Goal: Transaction & Acquisition: Purchase product/service

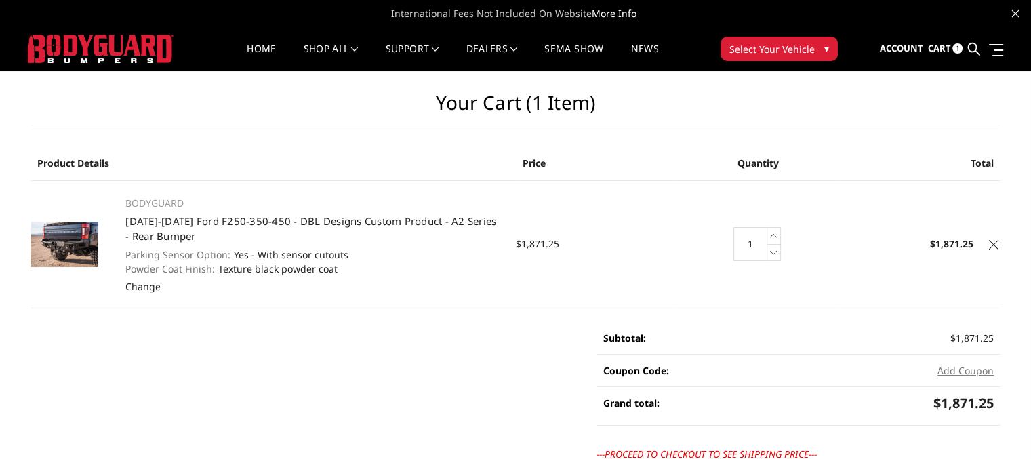
click at [773, 257] on icon at bounding box center [774, 252] width 14 height 17
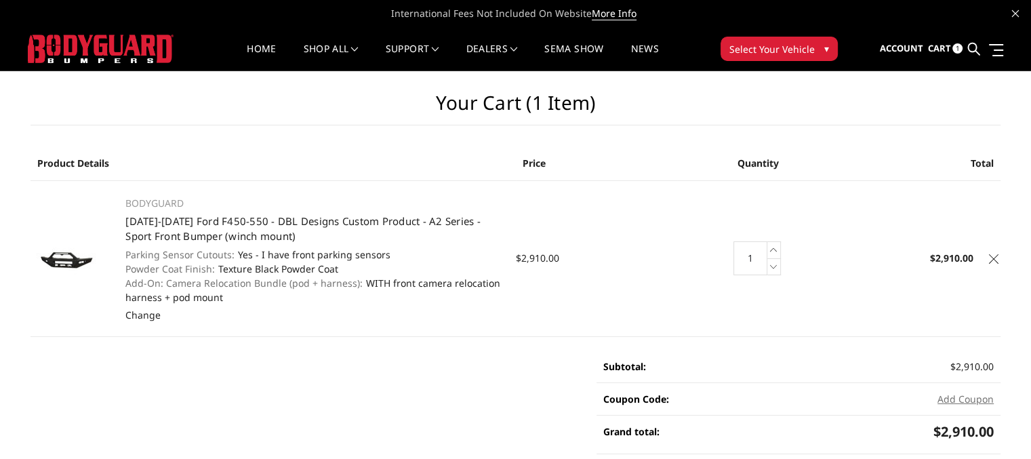
click at [995, 258] on icon at bounding box center [993, 258] width 9 height 9
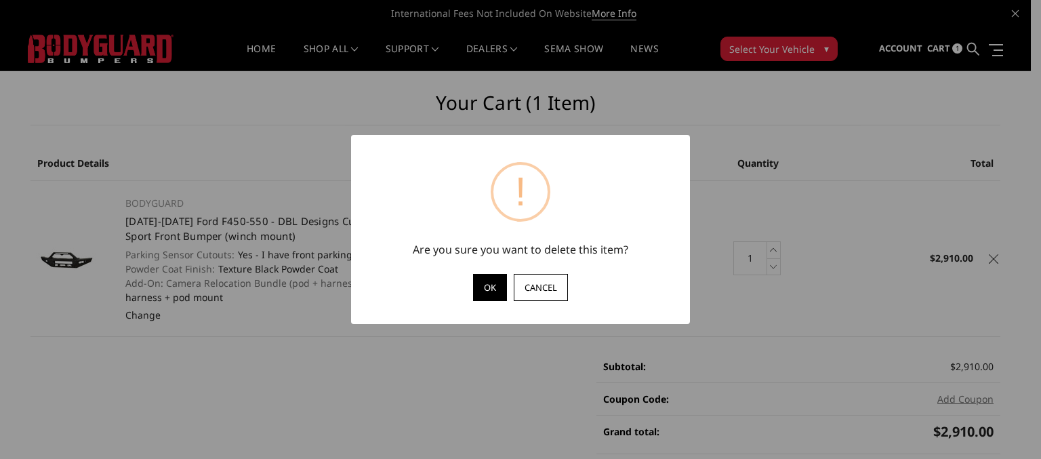
click at [494, 294] on button "OK" at bounding box center [490, 287] width 34 height 27
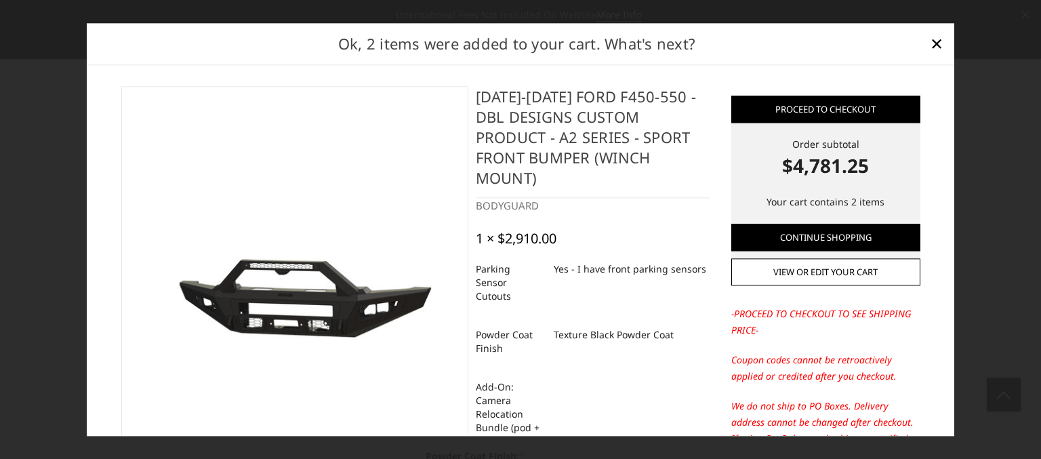
select select "540"
select select "518"
select select "1699"
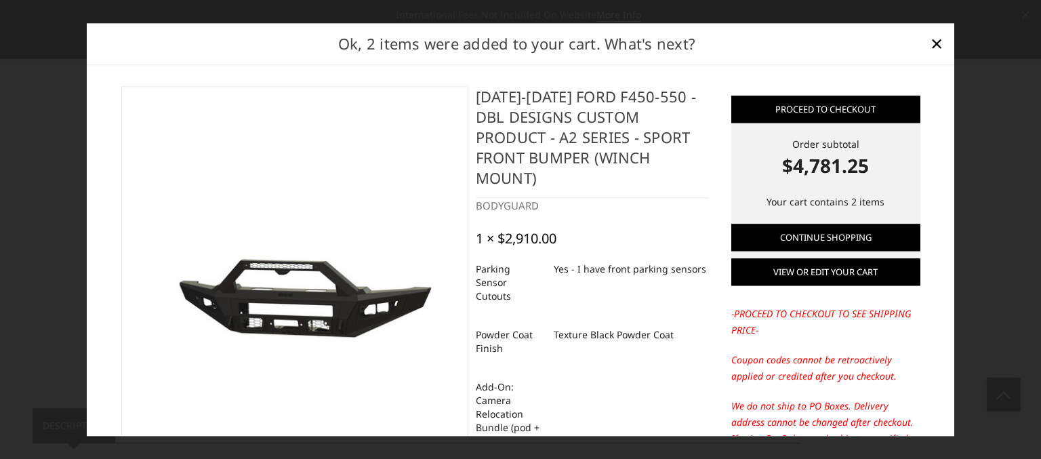
click at [832, 269] on link "View or edit your cart" at bounding box center [825, 271] width 189 height 27
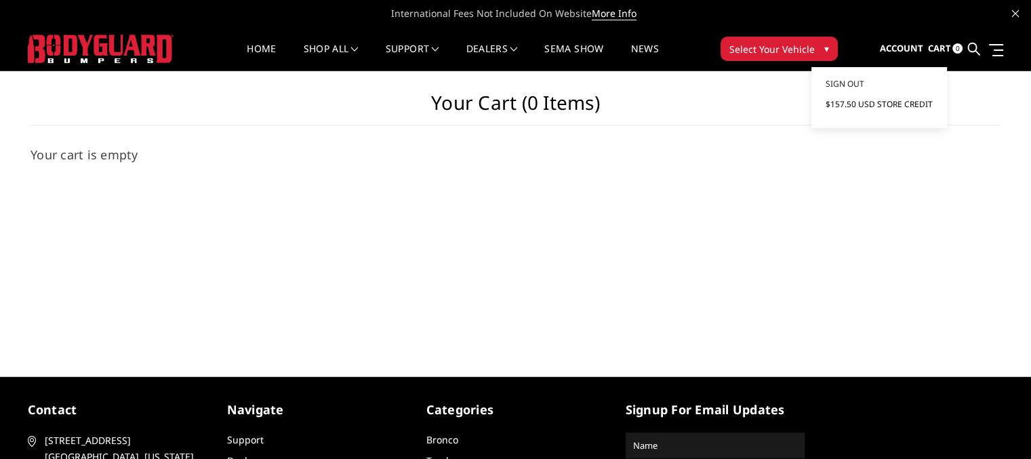
click at [885, 106] on span "$157.50 USD Store Credit" at bounding box center [878, 104] width 107 height 12
click at [844, 84] on span "Sign out" at bounding box center [844, 84] width 39 height 12
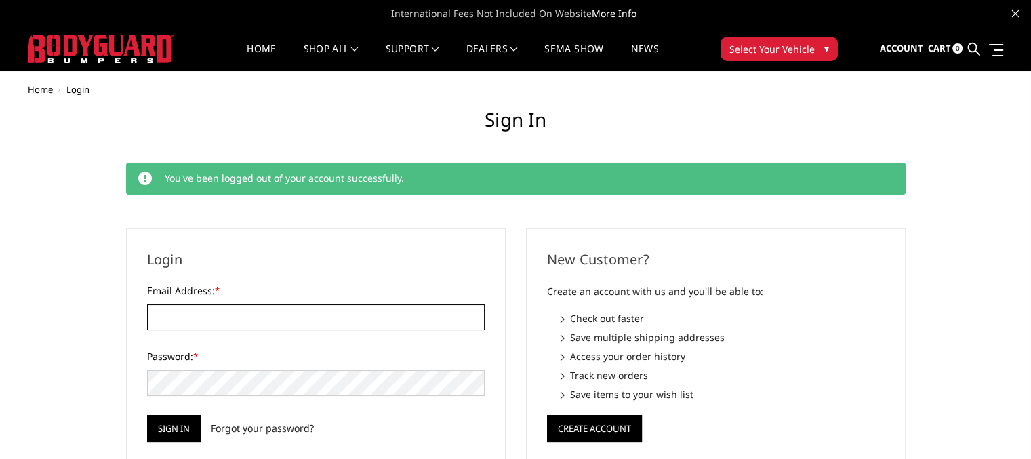
type input "sales@dbldesign.com"
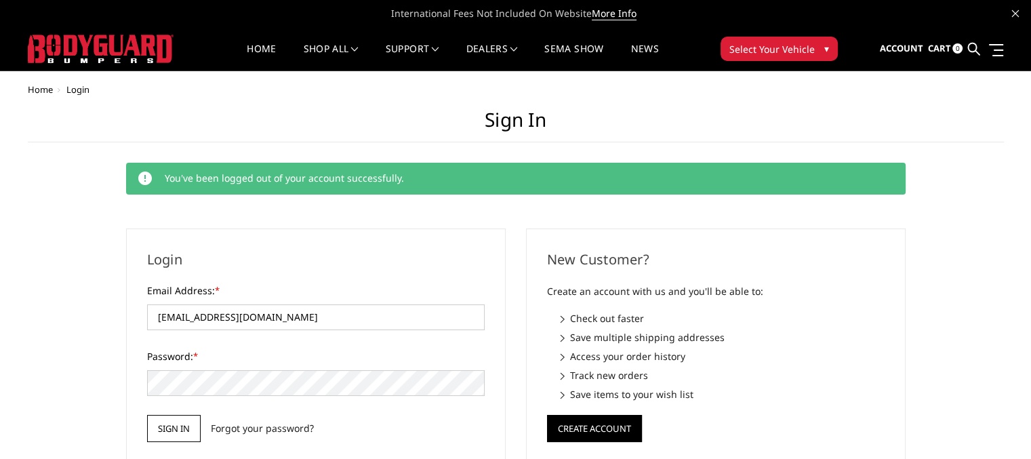
click at [175, 425] on input "Sign in" at bounding box center [174, 428] width 54 height 27
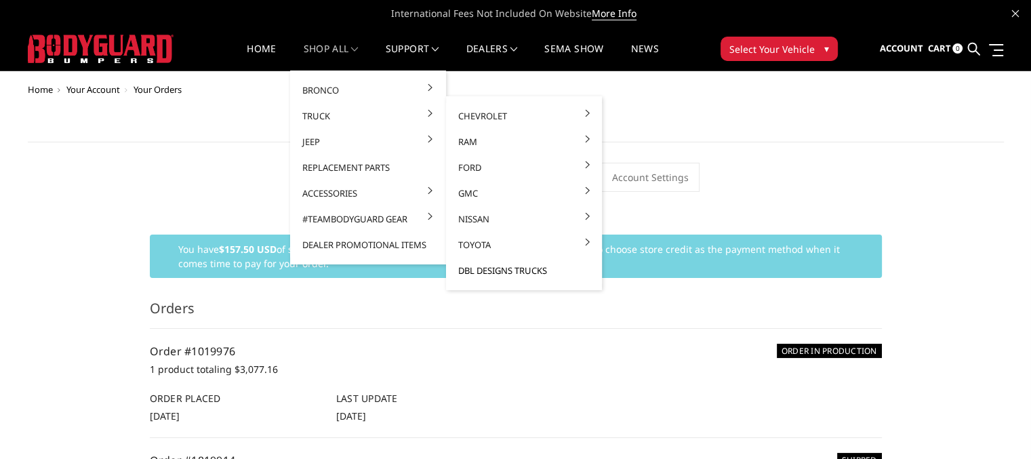
click at [528, 272] on link "DBL Designs Trucks" at bounding box center [523, 271] width 145 height 26
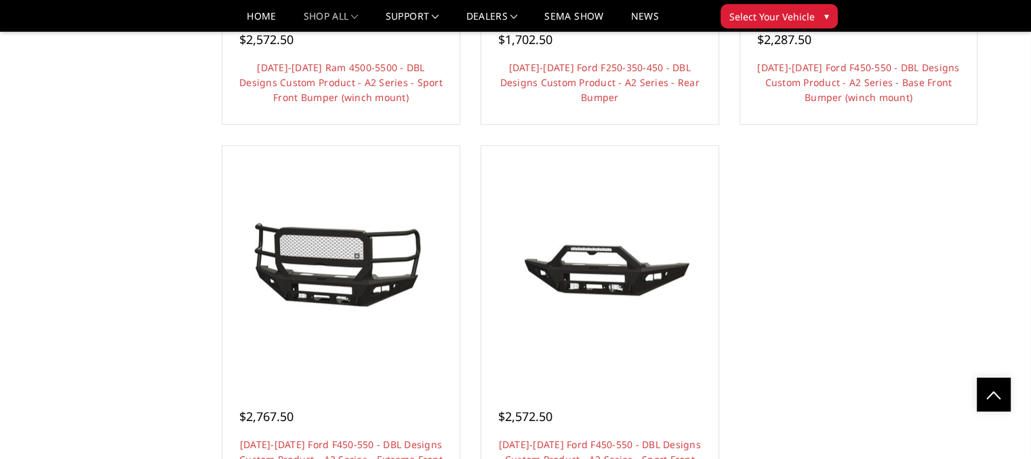
scroll to position [1463, 0]
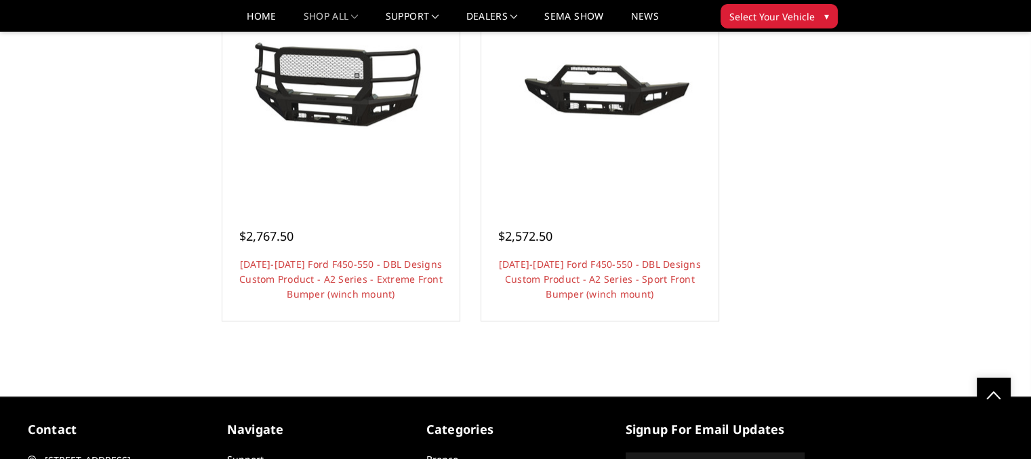
click at [624, 321] on link "Choose Options" at bounding box center [599, 332] width 102 height 26
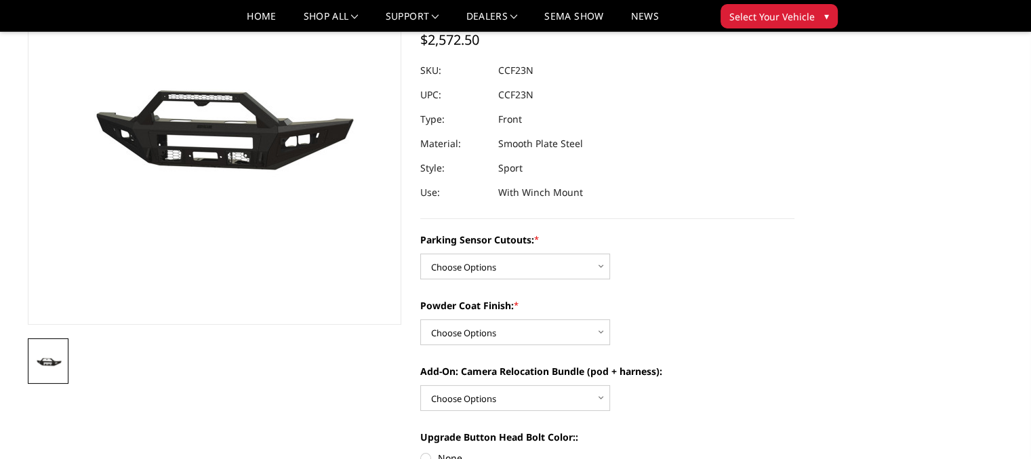
scroll to position [180, 0]
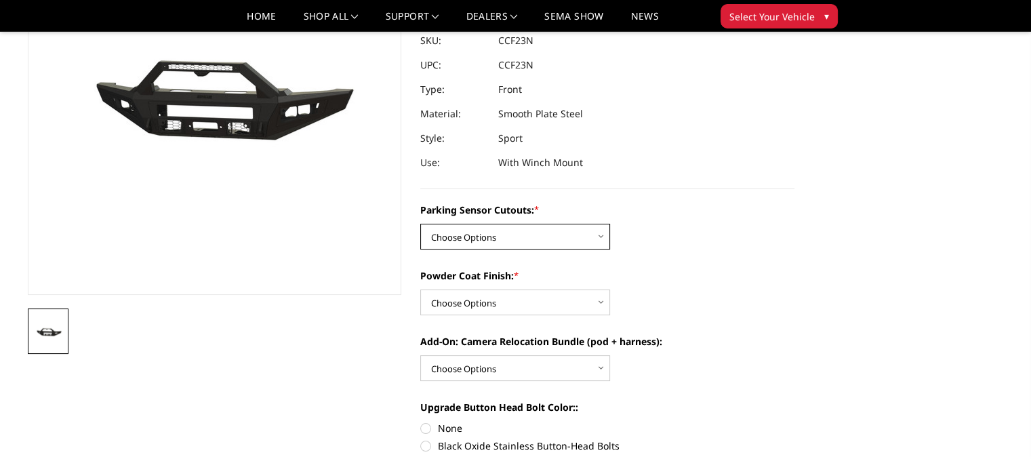
click at [603, 238] on select "Choose Options Yes - I have front parking sensors No - I do NOT have parking se…" at bounding box center [515, 237] width 190 height 26
select select "540"
click at [420, 224] on select "Choose Options Yes - I have front parking sensors No - I do NOT have parking se…" at bounding box center [515, 237] width 190 height 26
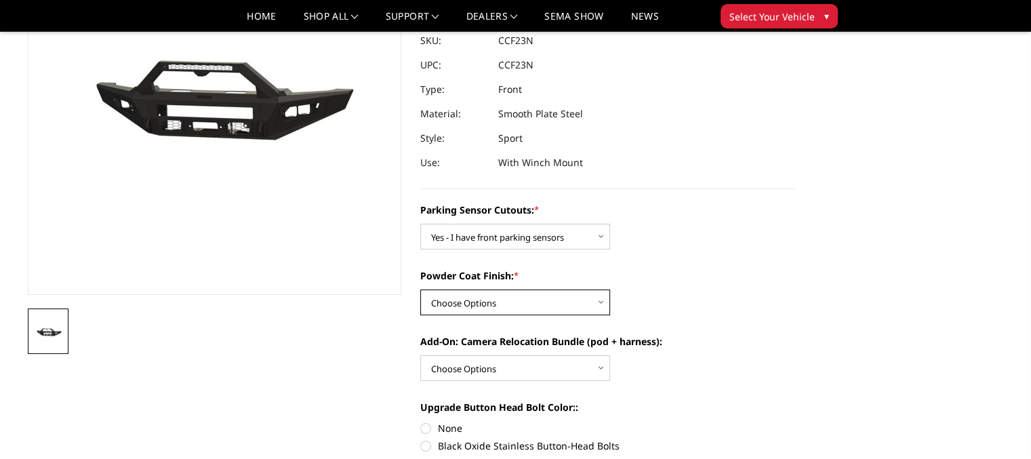
click at [602, 302] on select "Choose Options Bare metal (included) Texture Black Powder Coat" at bounding box center [515, 302] width 190 height 26
select select "518"
click at [420, 289] on select "Choose Options Bare metal (included) Texture Black Powder Coat" at bounding box center [515, 302] width 190 height 26
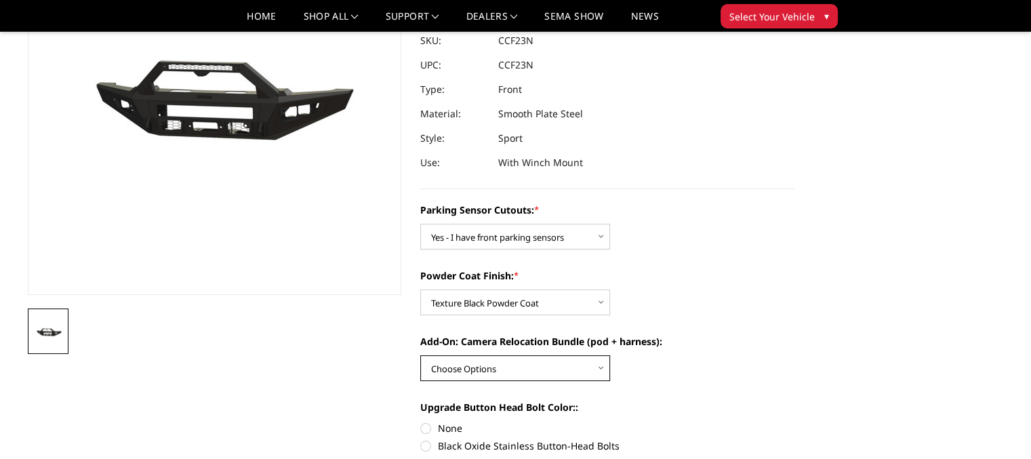
click at [603, 368] on select "Choose Options WITH front camera relocation harness + pod mount WITHOUT front c…" at bounding box center [515, 368] width 190 height 26
select select "1699"
click at [420, 355] on select "Choose Options WITH front camera relocation harness + pod mount WITHOUT front c…" at bounding box center [515, 368] width 190 height 26
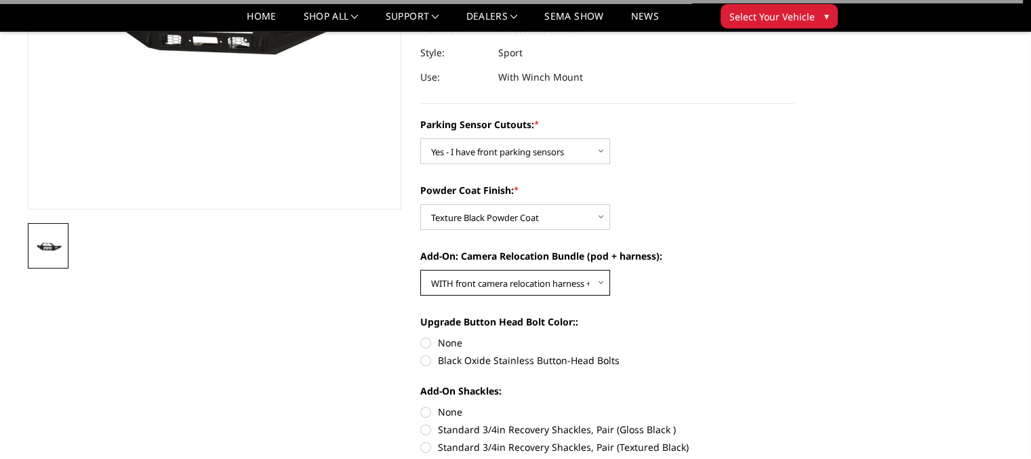
scroll to position [271, 0]
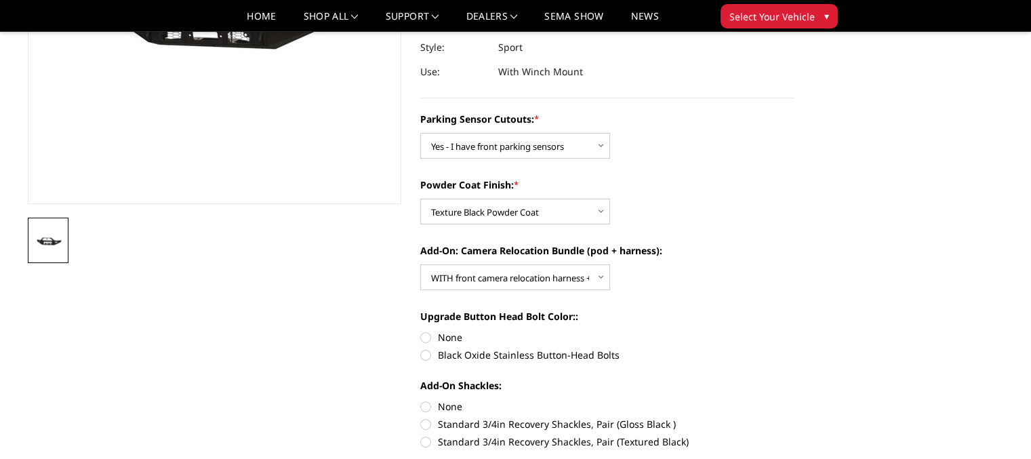
click at [424, 338] on label "None" at bounding box center [607, 337] width 374 height 14
click at [421, 331] on input "None" at bounding box center [420, 330] width 1 height 1
radio input "true"
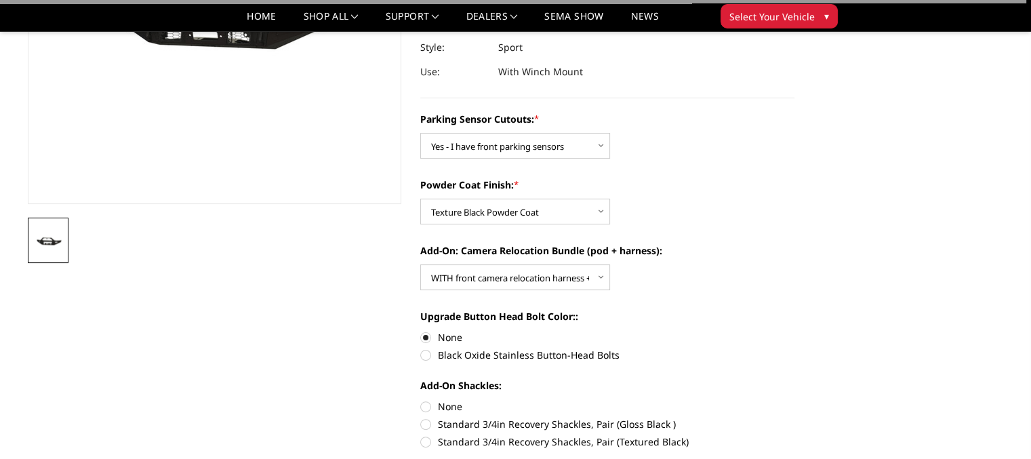
click at [425, 409] on label "None" at bounding box center [607, 406] width 374 height 14
click at [421, 400] on input "None" at bounding box center [420, 399] width 1 height 1
radio input "true"
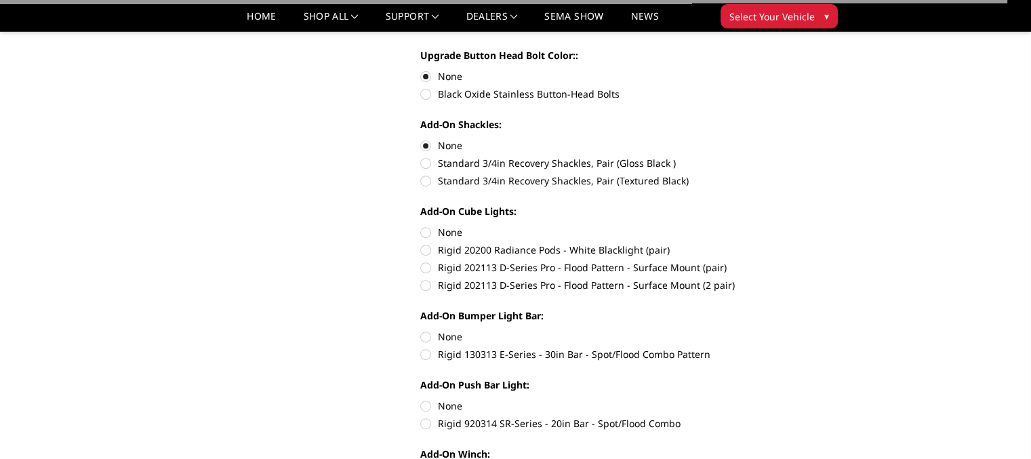
scroll to position [542, 0]
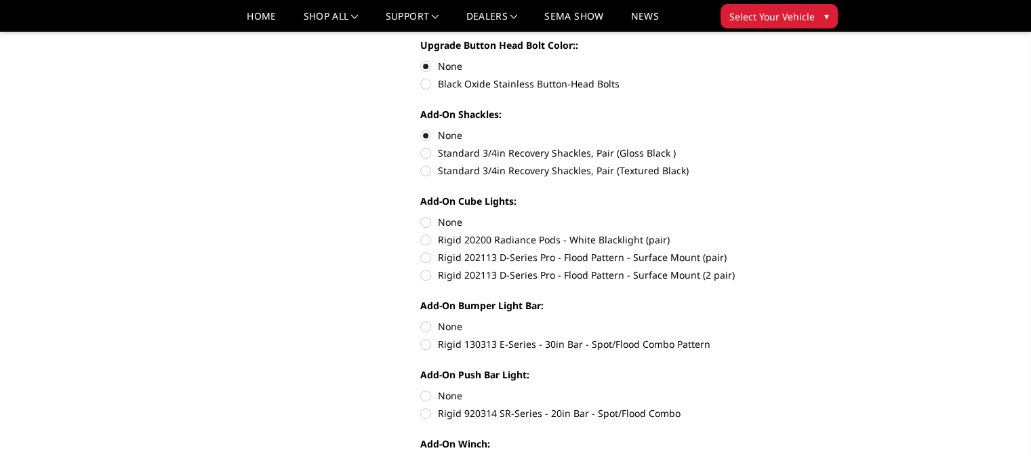
click at [426, 224] on label "None" at bounding box center [607, 222] width 374 height 14
click at [421, 216] on input "None" at bounding box center [420, 215] width 1 height 1
radio input "true"
click at [427, 329] on label "None" at bounding box center [607, 326] width 374 height 14
click at [421, 320] on input "None" at bounding box center [420, 319] width 1 height 1
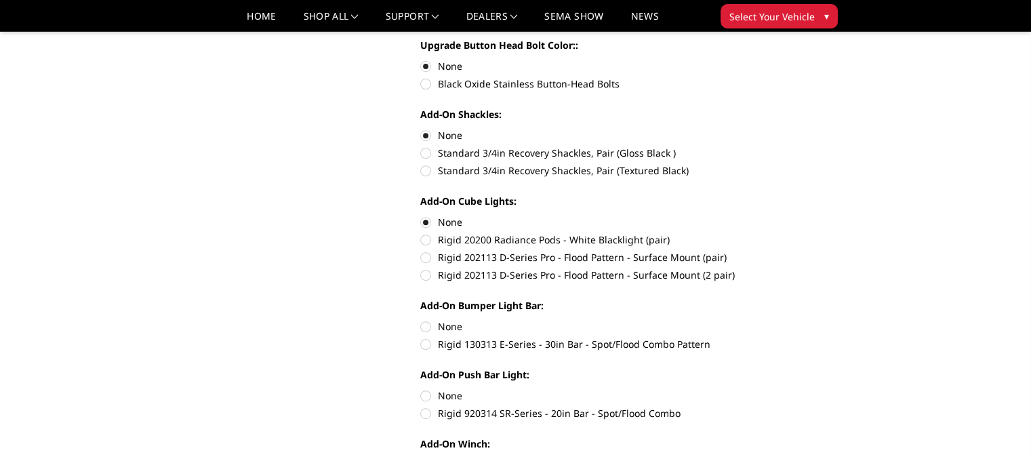
radio input "true"
click at [427, 395] on label "None" at bounding box center [607, 395] width 374 height 14
click at [421, 389] on input "None" at bounding box center [420, 388] width 1 height 1
radio input "true"
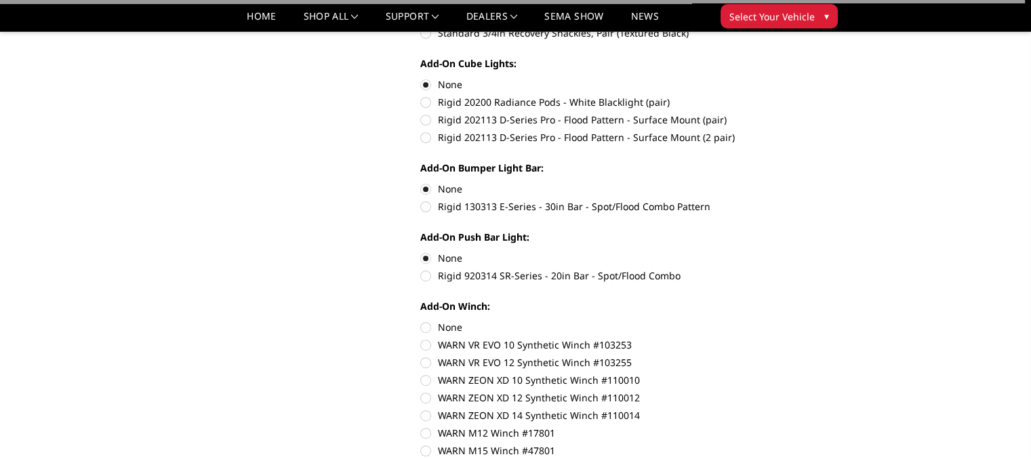
scroll to position [723, 0]
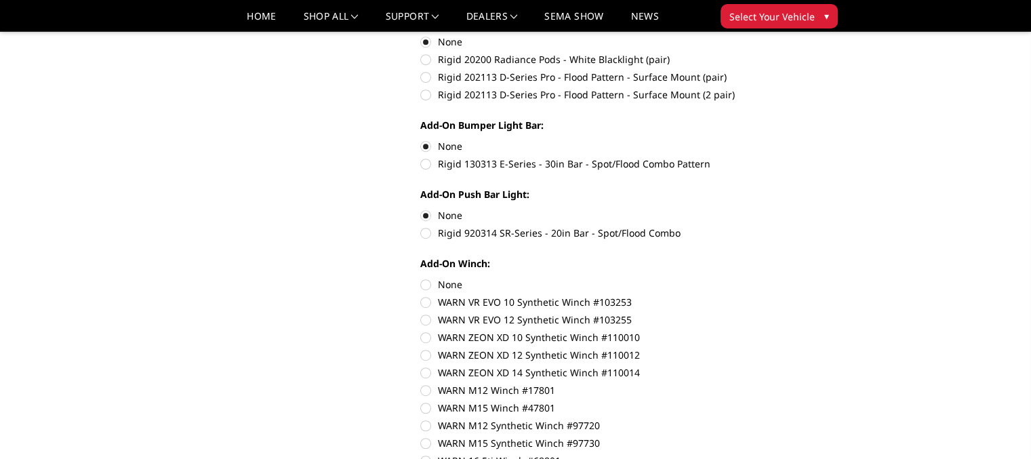
click at [426, 281] on label "None" at bounding box center [607, 284] width 374 height 14
click at [421, 278] on input "None" at bounding box center [420, 277] width 1 height 1
radio input "true"
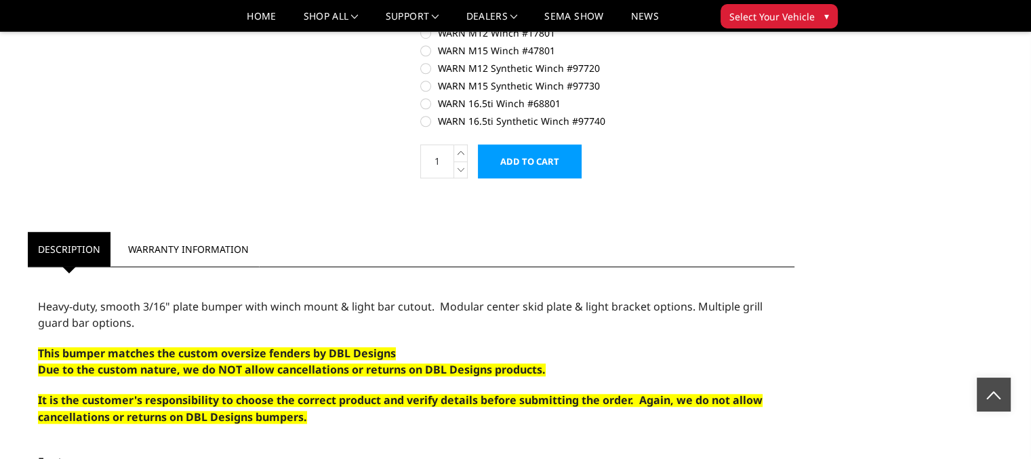
scroll to position [1085, 0]
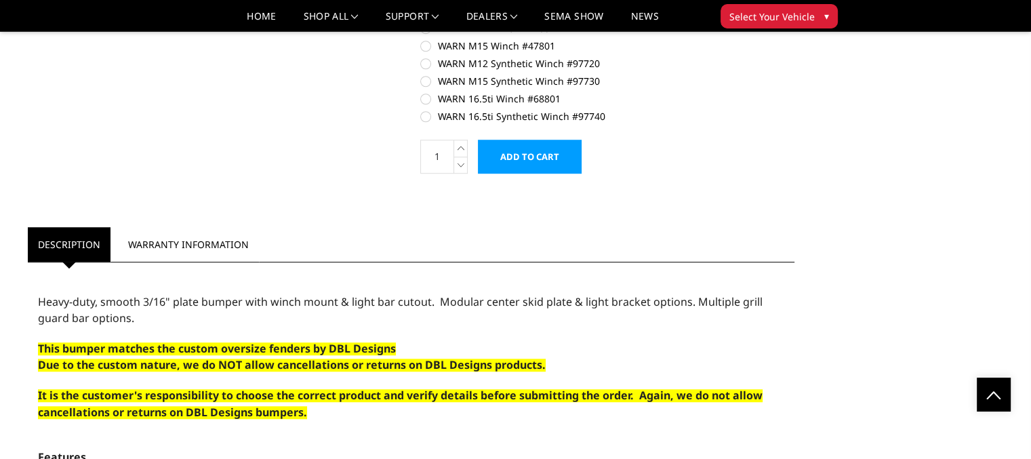
click at [522, 158] on input "Add to Cart" at bounding box center [530, 157] width 104 height 34
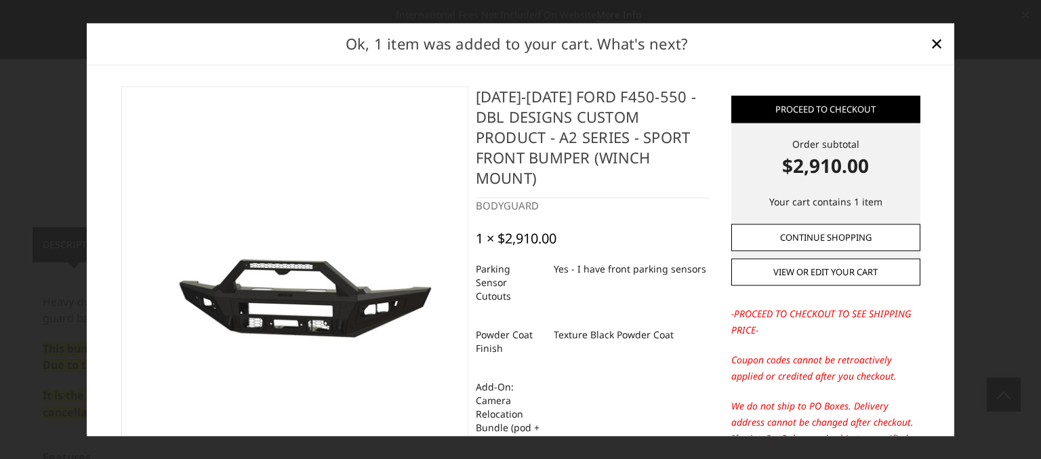
click at [812, 235] on link "Continue Shopping" at bounding box center [825, 237] width 189 height 27
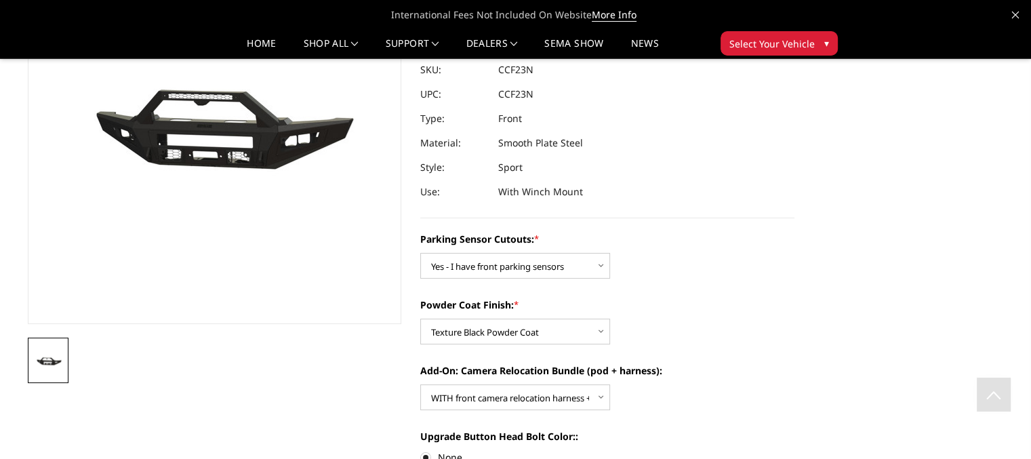
scroll to position [0, 0]
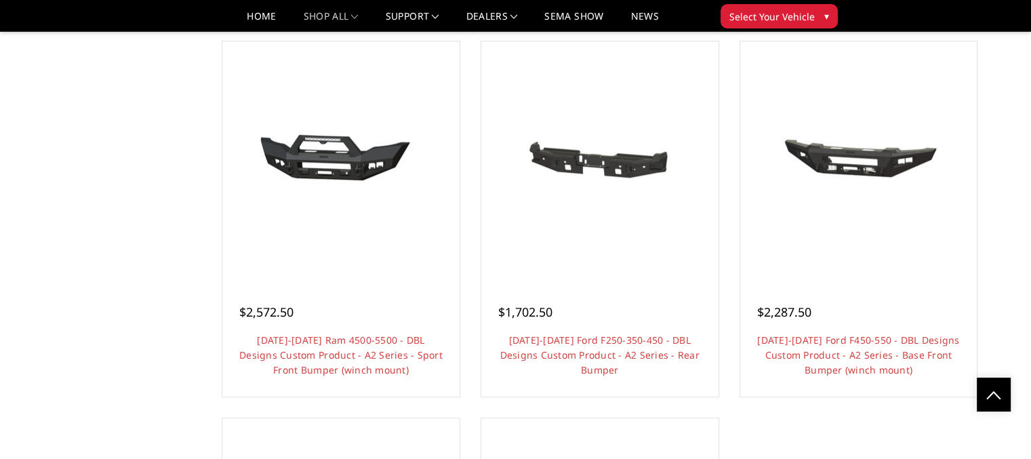
scroll to position [1011, 0]
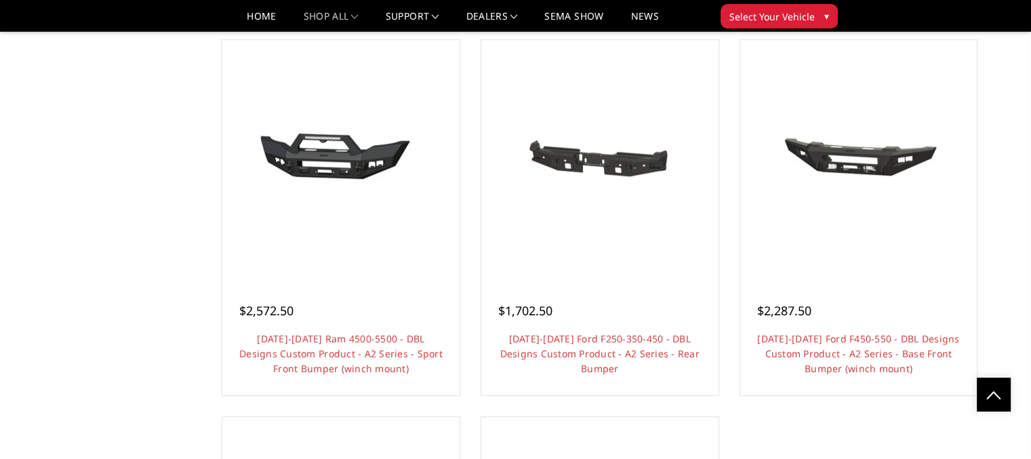
click at [609, 400] on link "Choose Options" at bounding box center [599, 407] width 102 height 26
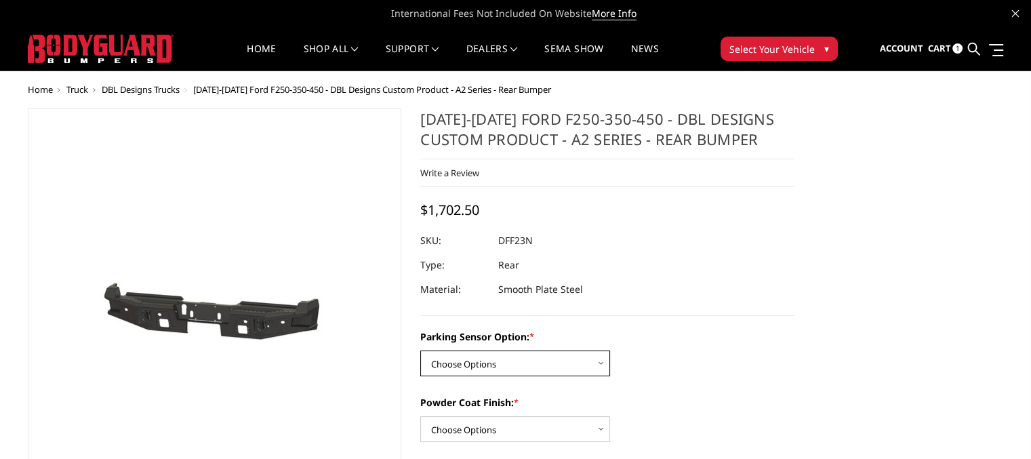
click at [601, 363] on select "Choose Options Yes - With sensor cutouts No - Without sensor cutouts" at bounding box center [515, 363] width 190 height 26
select select "564"
click at [420, 350] on select "Choose Options Yes - With sensor cutouts No - Without sensor cutouts" at bounding box center [515, 363] width 190 height 26
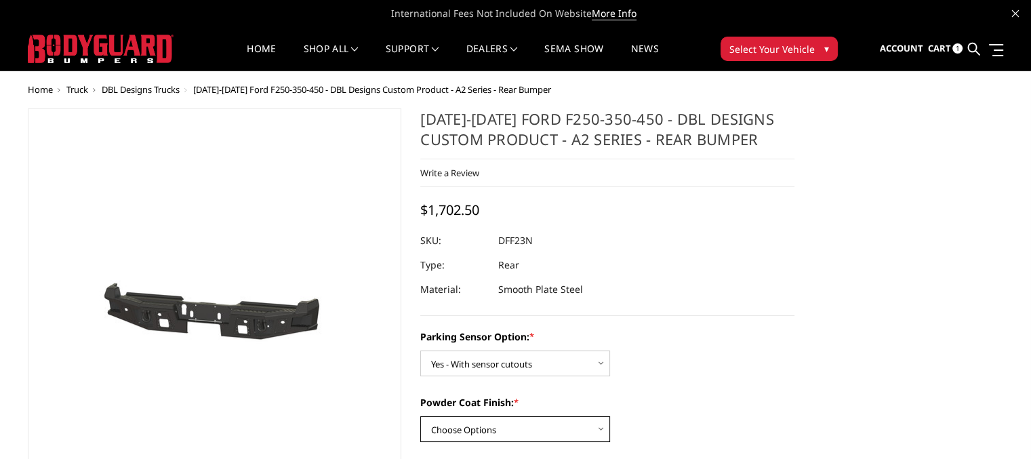
click at [503, 429] on select "Choose Options Bare metal (included) Texture black powder coat" at bounding box center [515, 429] width 190 height 26
select select "549"
click at [420, 416] on select "Choose Options Bare metal (included) Texture black powder coat" at bounding box center [515, 429] width 190 height 26
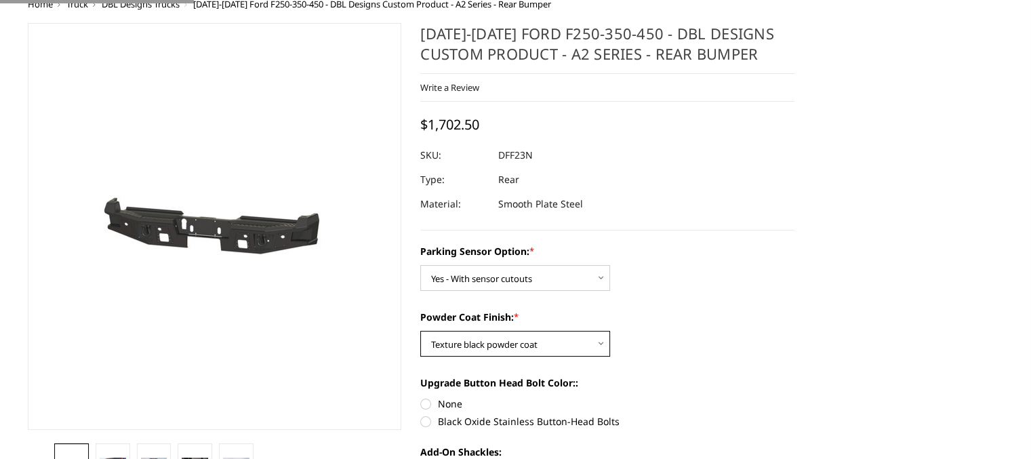
scroll to position [90, 0]
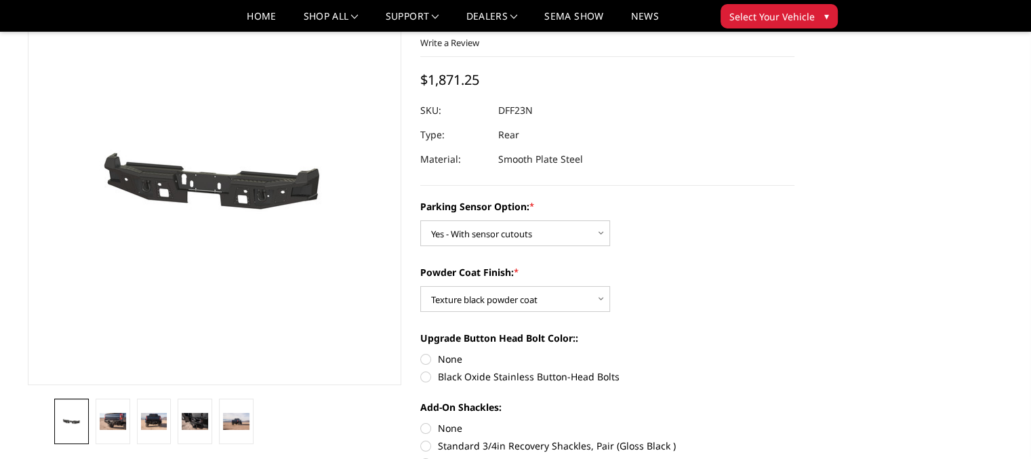
click at [428, 359] on label "None" at bounding box center [607, 359] width 374 height 14
click at [421, 353] on input "None" at bounding box center [420, 352] width 1 height 1
radio input "true"
click at [426, 430] on label "None" at bounding box center [607, 428] width 374 height 14
click at [421, 422] on input "None" at bounding box center [420, 421] width 1 height 1
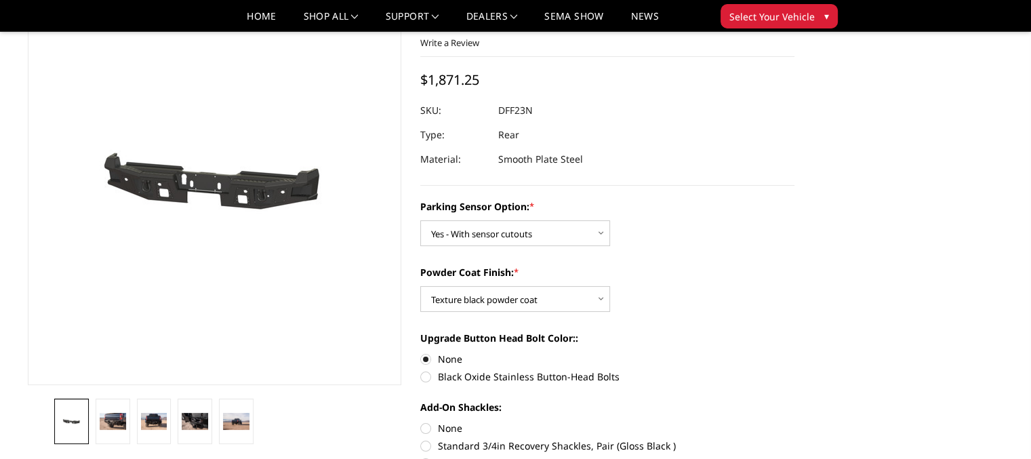
radio input "true"
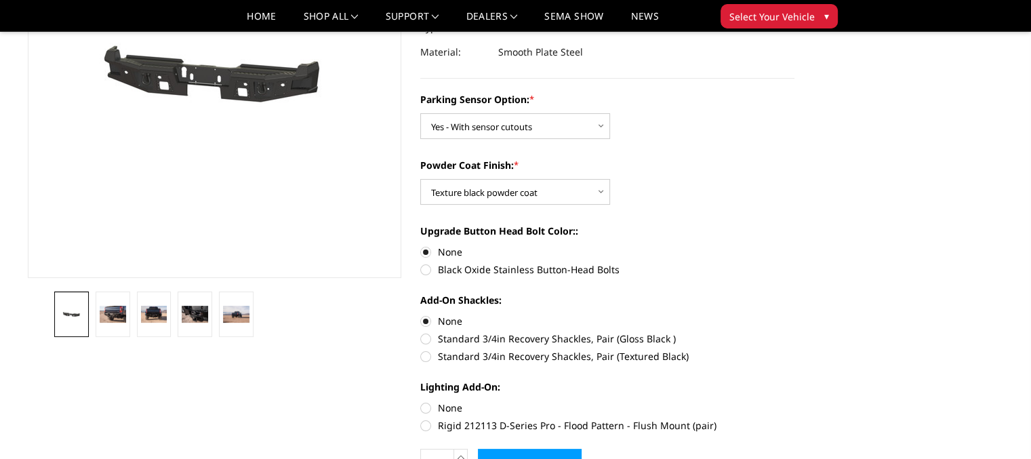
scroll to position [361, 0]
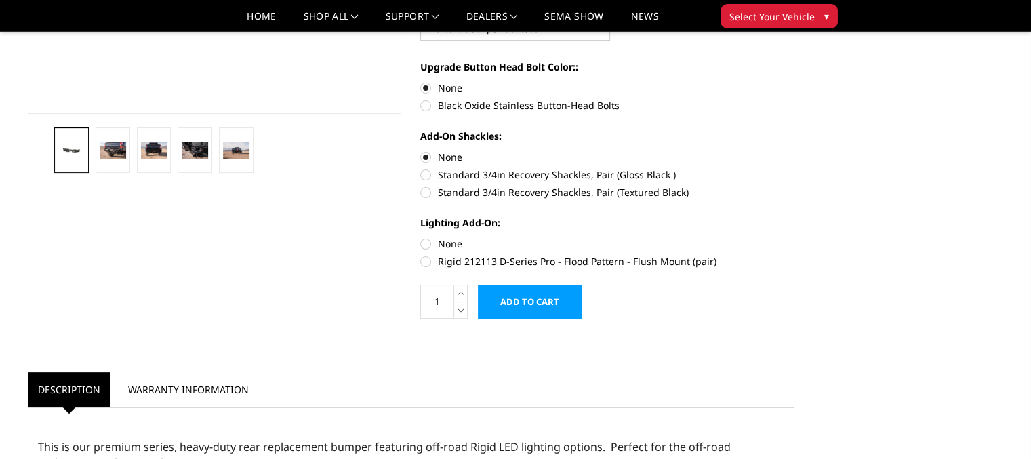
click at [426, 242] on label "None" at bounding box center [607, 244] width 374 height 14
click at [421, 237] on input "None" at bounding box center [420, 237] width 1 height 1
radio input "true"
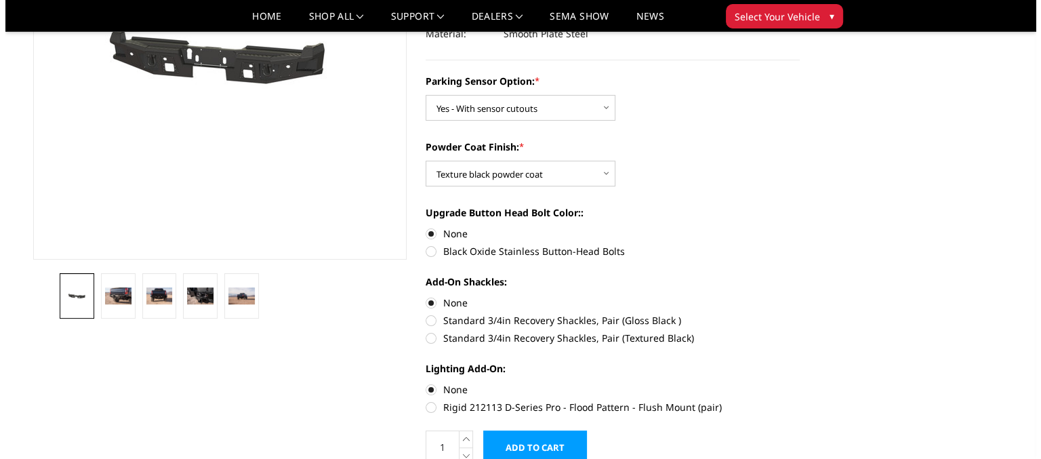
scroll to position [271, 0]
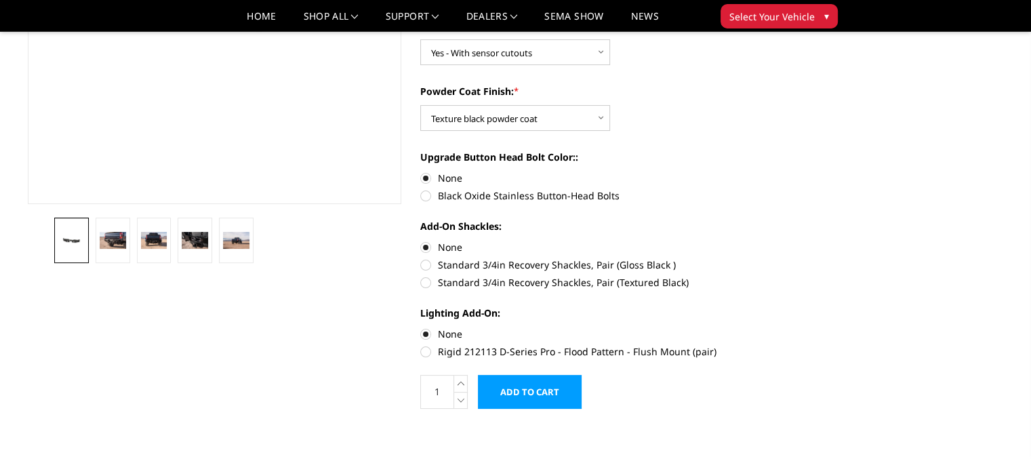
click at [521, 398] on input "Add to Cart" at bounding box center [530, 392] width 104 height 34
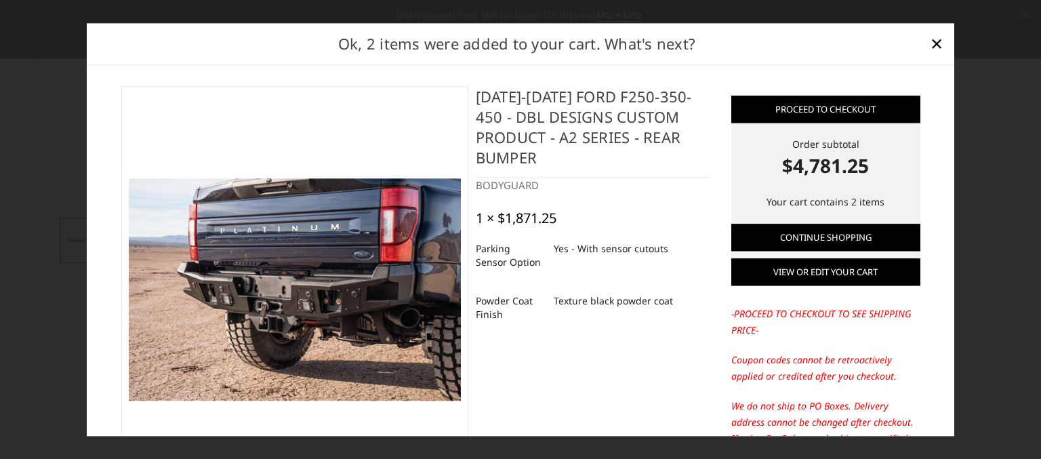
click at [827, 277] on link "View or edit your cart" at bounding box center [825, 271] width 189 height 27
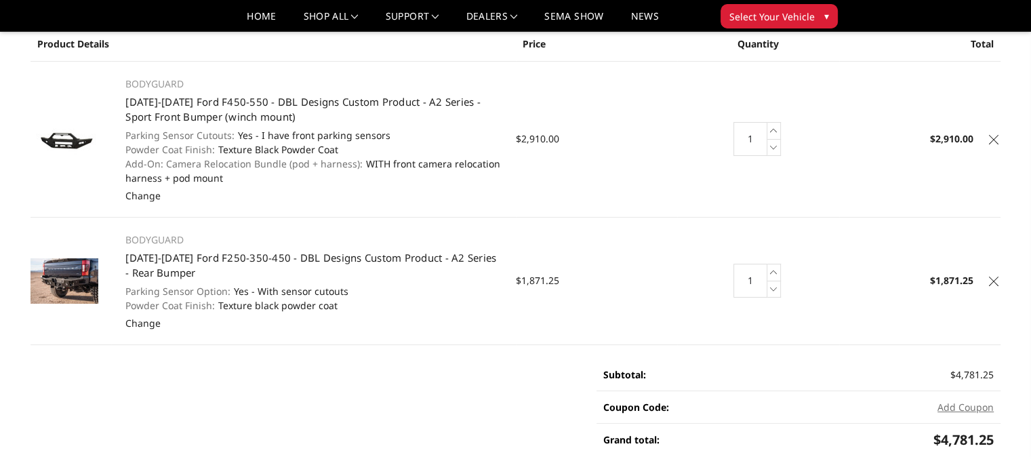
scroll to position [271, 0]
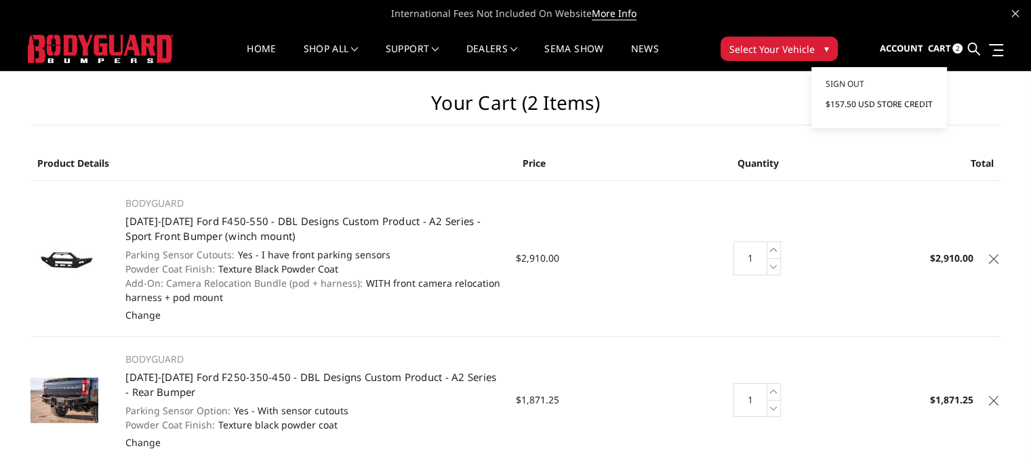
click at [838, 102] on span "$157.50 USD Store Credit" at bounding box center [878, 104] width 107 height 12
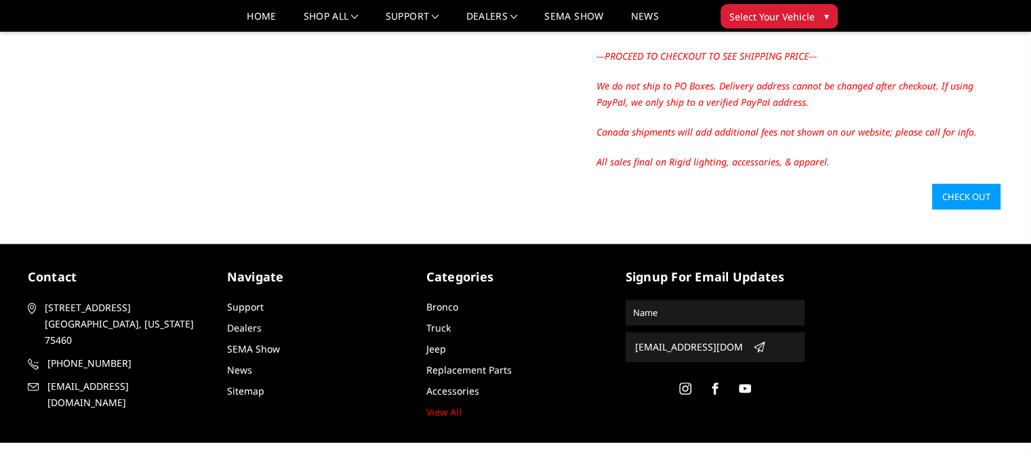
scroll to position [542, 0]
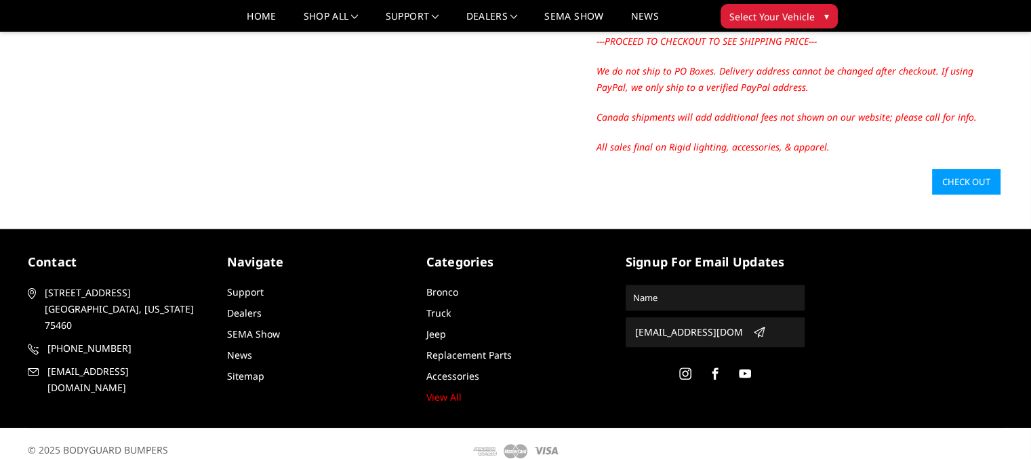
click at [966, 181] on link "Check out" at bounding box center [966, 182] width 68 height 26
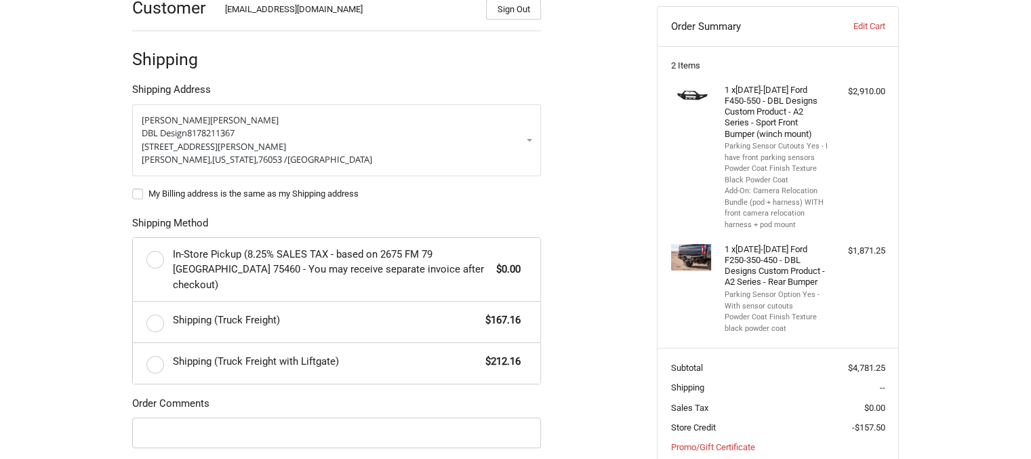
scroll to position [344, 0]
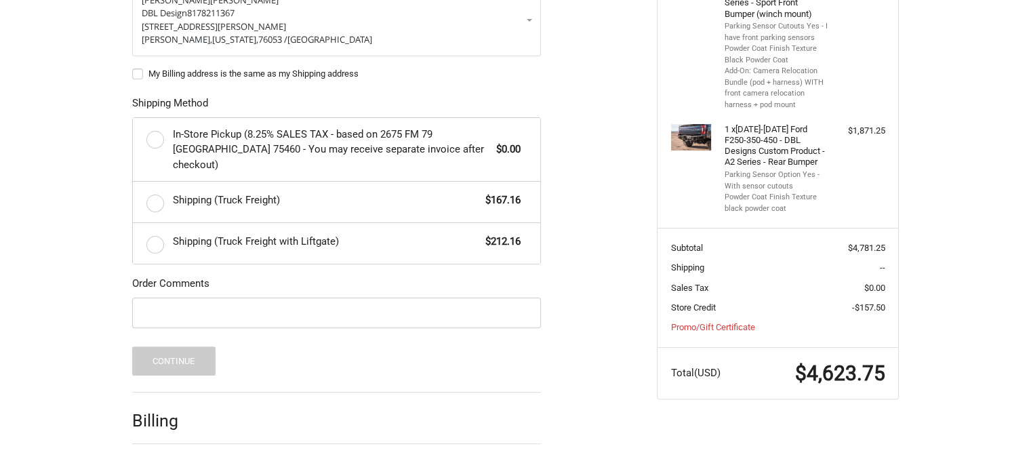
click at [151, 186] on label "Shipping (Truck Freight) $167.16" at bounding box center [336, 202] width 407 height 41
click at [134, 182] on input "Shipping (Truck Freight) $167.16" at bounding box center [133, 182] width 1 height 1
radio input "true"
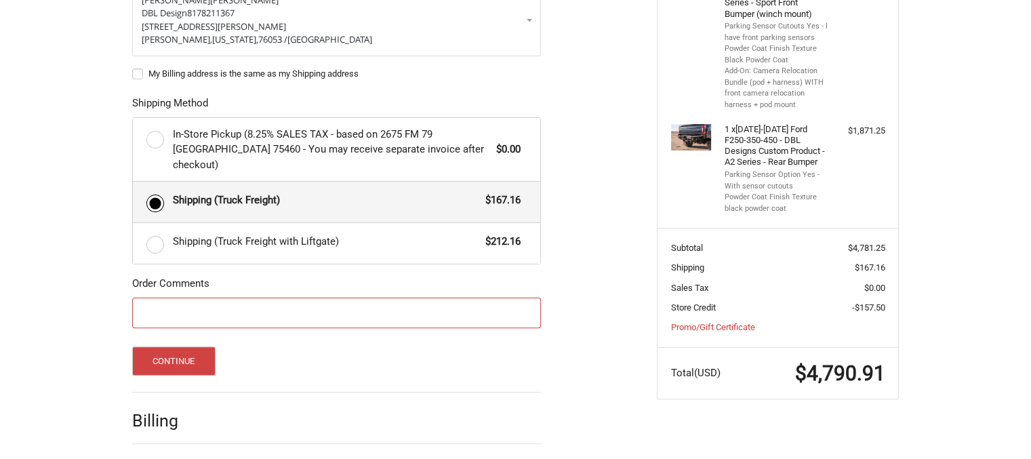
click at [164, 298] on input "Order Comments" at bounding box center [336, 313] width 409 height 31
click at [177, 298] on input "Please Mark this order as Northwestern exposure Invoice number 5749" at bounding box center [336, 313] width 409 height 31
click at [399, 298] on input "Please mark this order as Northwestern exposure Invoice number 5749" at bounding box center [336, 313] width 409 height 31
click at [304, 298] on input "Please mark this order as Northwestern exposure Invoice #5749" at bounding box center [336, 313] width 409 height 31
type input "Please mark this order as Northwestern Exposure Invoice #5749"
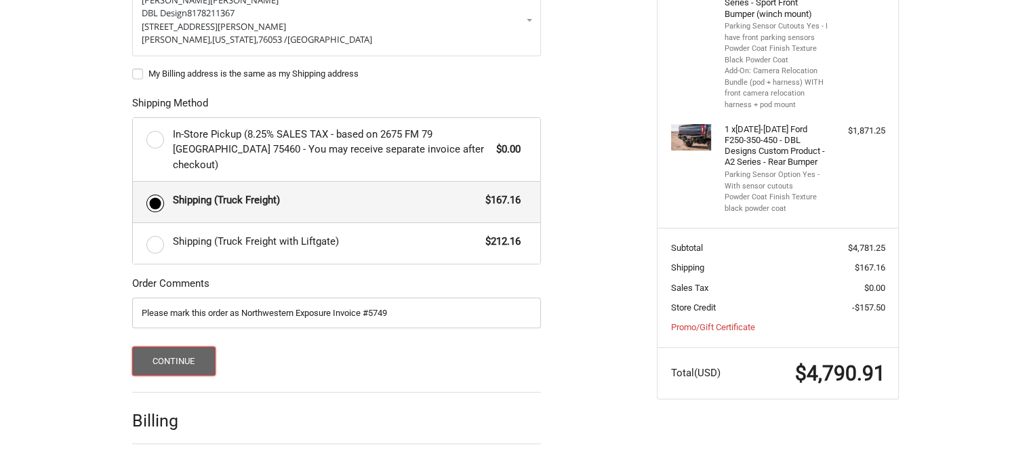
click at [167, 346] on button "Continue" at bounding box center [173, 360] width 83 height 29
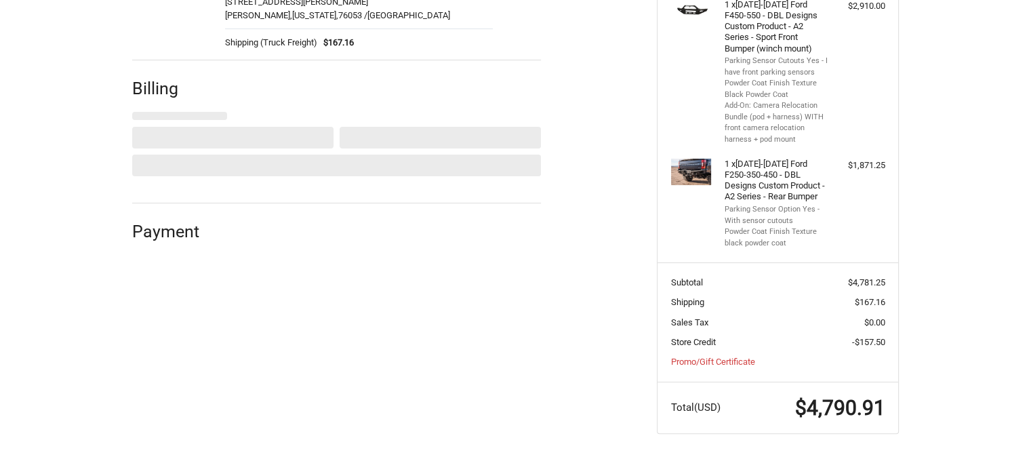
select select "US"
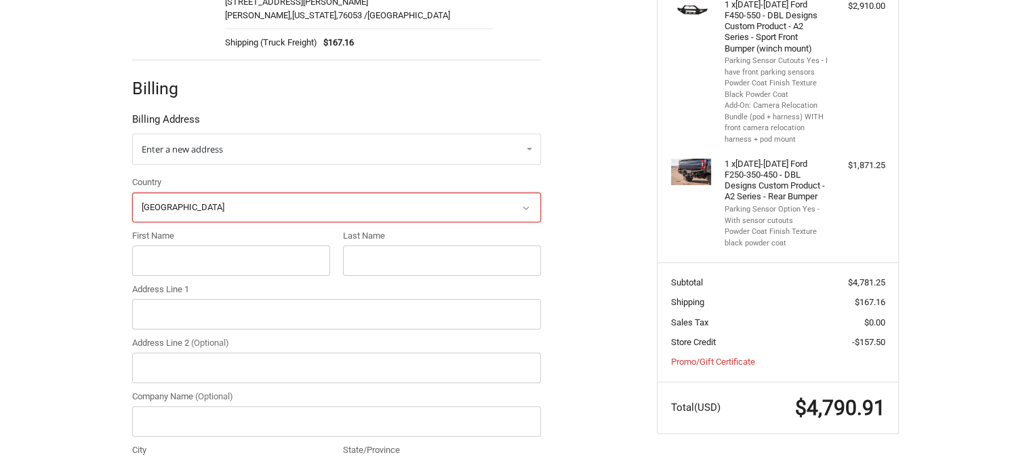
scroll to position [277, 0]
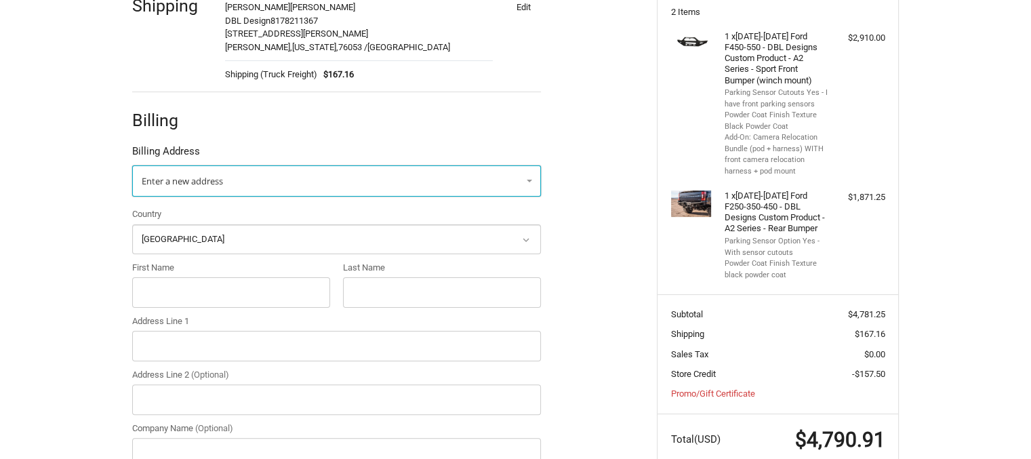
click at [263, 176] on link "Enter a new address" at bounding box center [336, 180] width 409 height 31
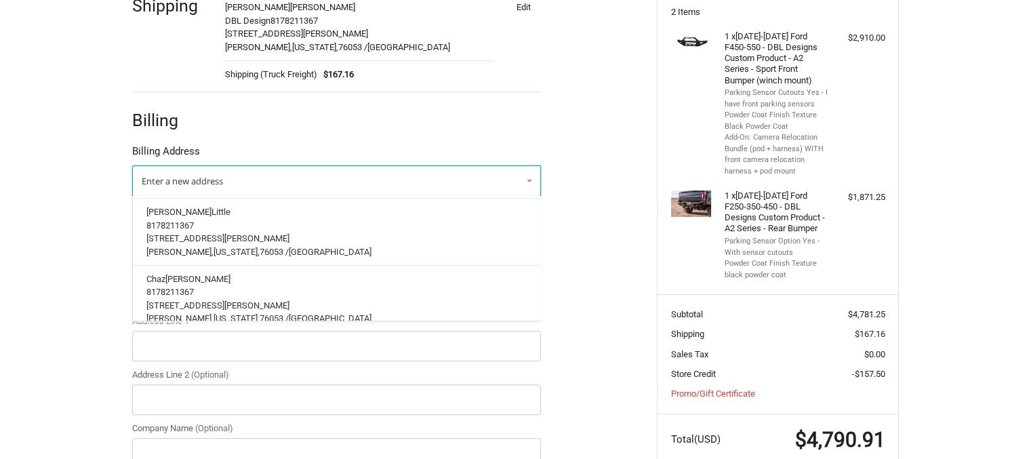
scroll to position [512, 0]
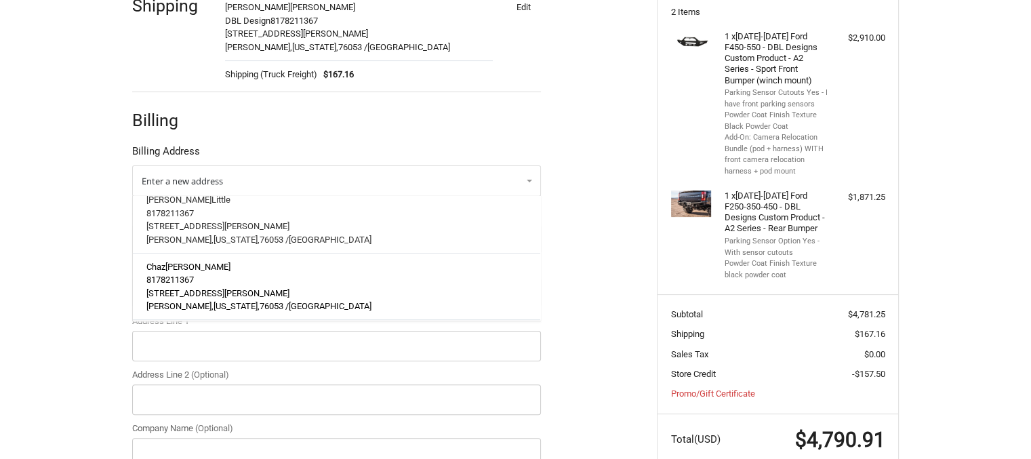
click at [222, 287] on span "1501A West Hurst Boulevard" at bounding box center [217, 292] width 143 height 10
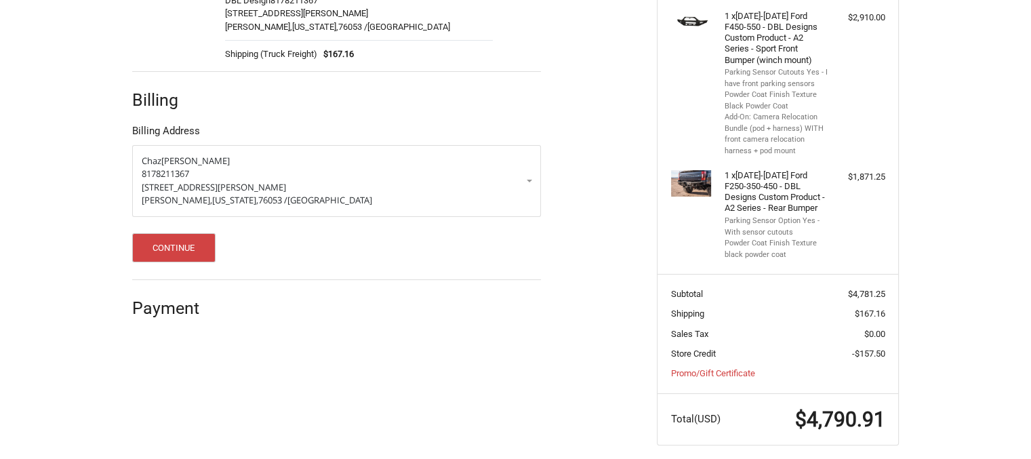
scroll to position [309, 0]
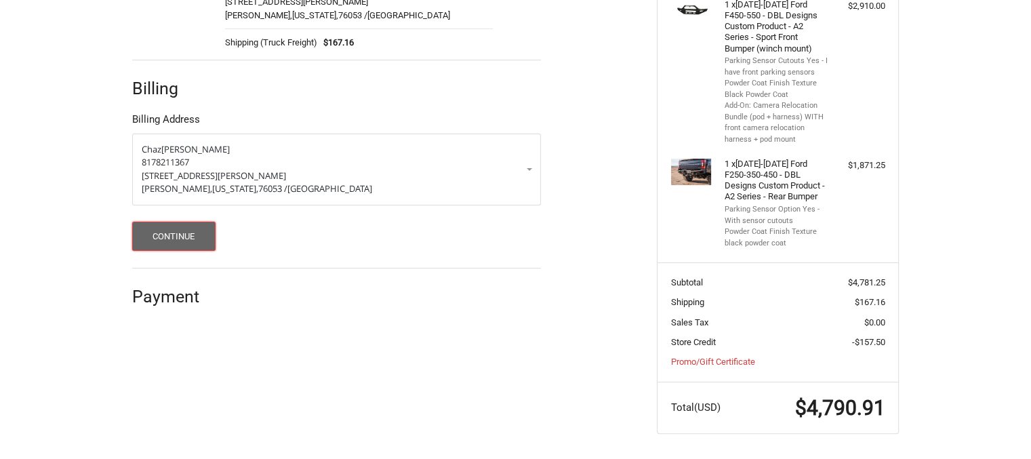
click at [177, 235] on button "Continue" at bounding box center [173, 236] width 83 height 29
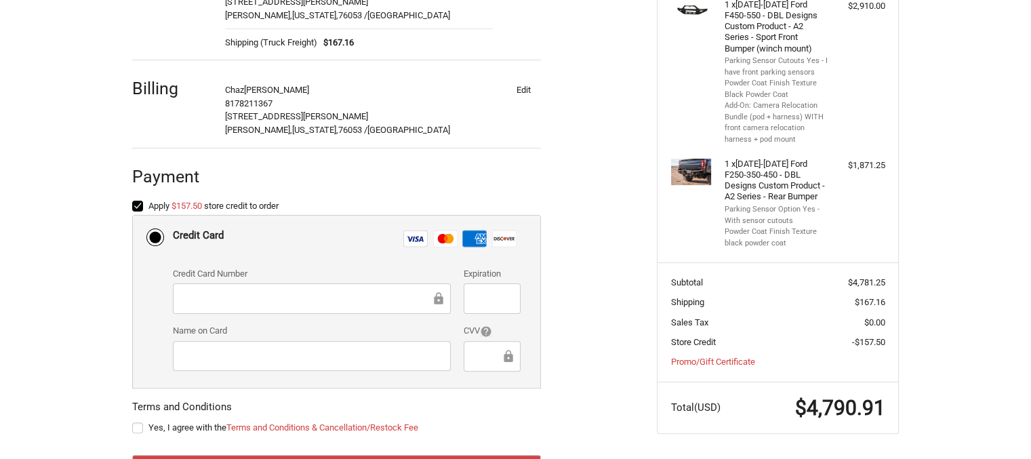
click at [138, 424] on label "Yes, I agree with the Terms and Conditions & Cancellation/Restock Fee" at bounding box center [336, 427] width 409 height 11
click at [133, 422] on input "Yes, I agree with the Terms and Conditions & Cancellation/Restock Fee" at bounding box center [132, 421] width 1 height 1
checkbox input "true"
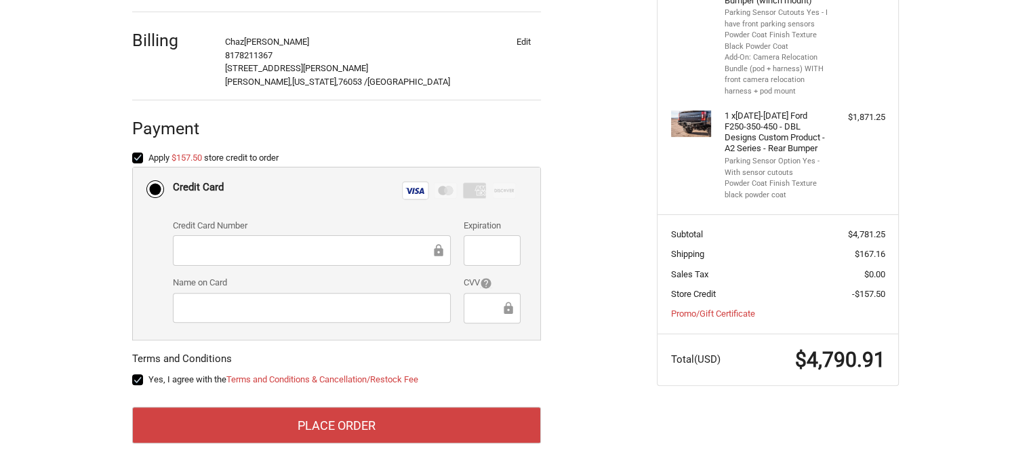
scroll to position [370, 0]
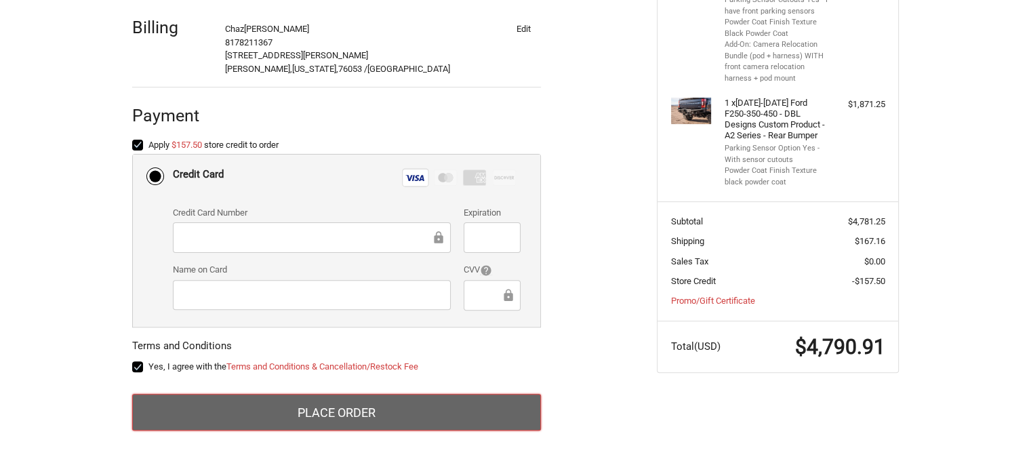
click at [344, 409] on button "Place Order" at bounding box center [336, 412] width 409 height 37
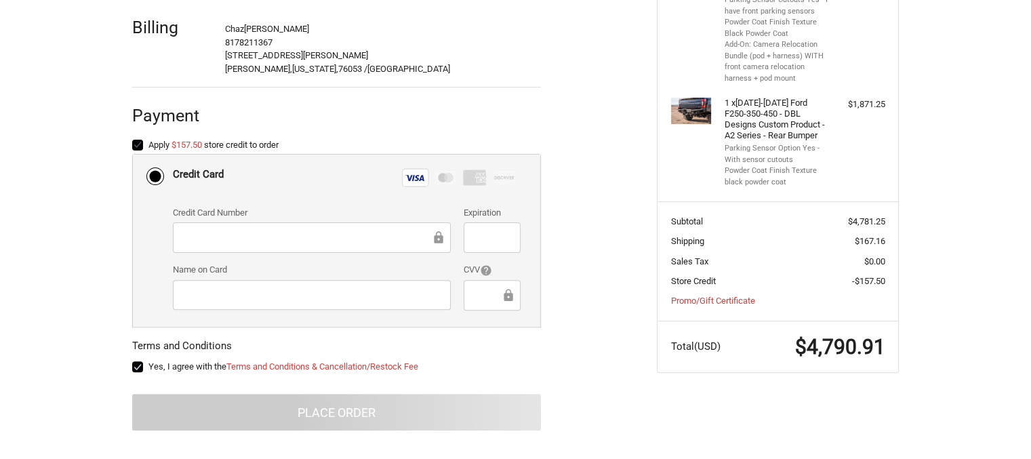
scroll to position [121, 0]
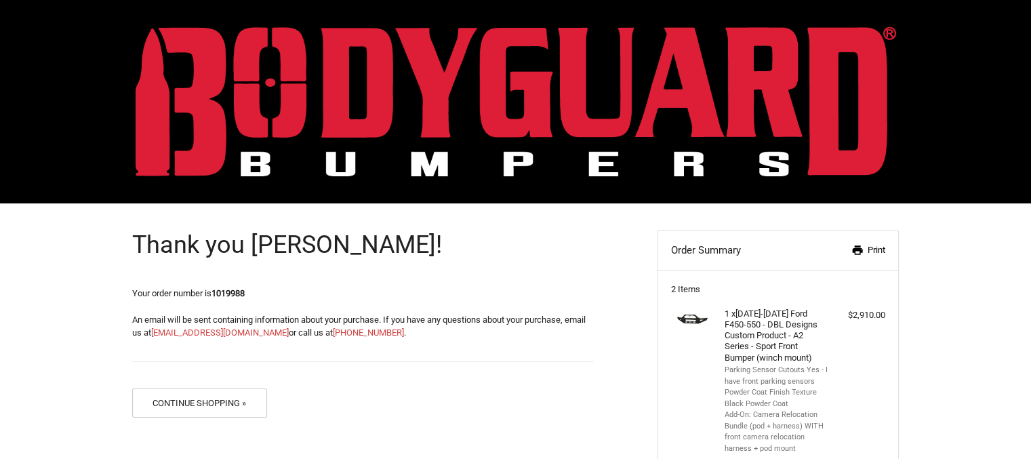
drag, startPoint x: 876, startPoint y: 248, endPoint x: 765, endPoint y: 381, distance: 173.2
click at [876, 247] on link "Print" at bounding box center [850, 250] width 70 height 14
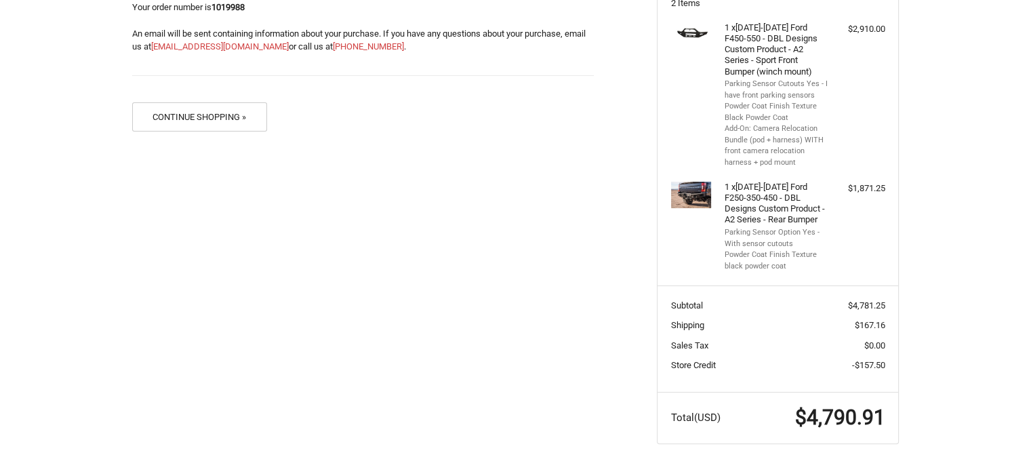
scroll to position [296, 0]
